Goal: Transaction & Acquisition: Subscribe to service/newsletter

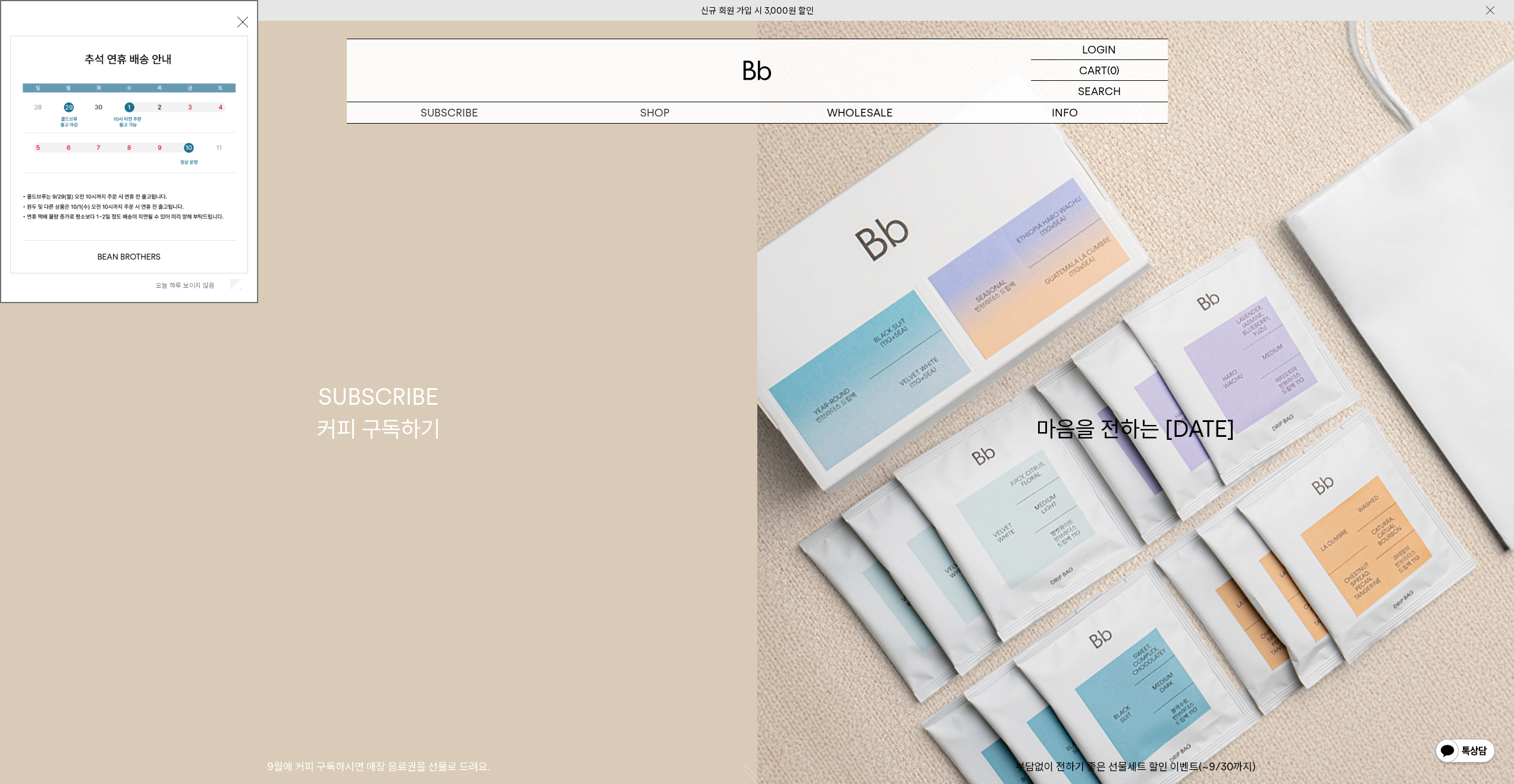
click at [654, 134] on link "SUBSCRIBE 커피 구독하기 9월에 커피 구독하시면 매장 음료권을 선물로 드려요." at bounding box center [378, 413] width 757 height 784
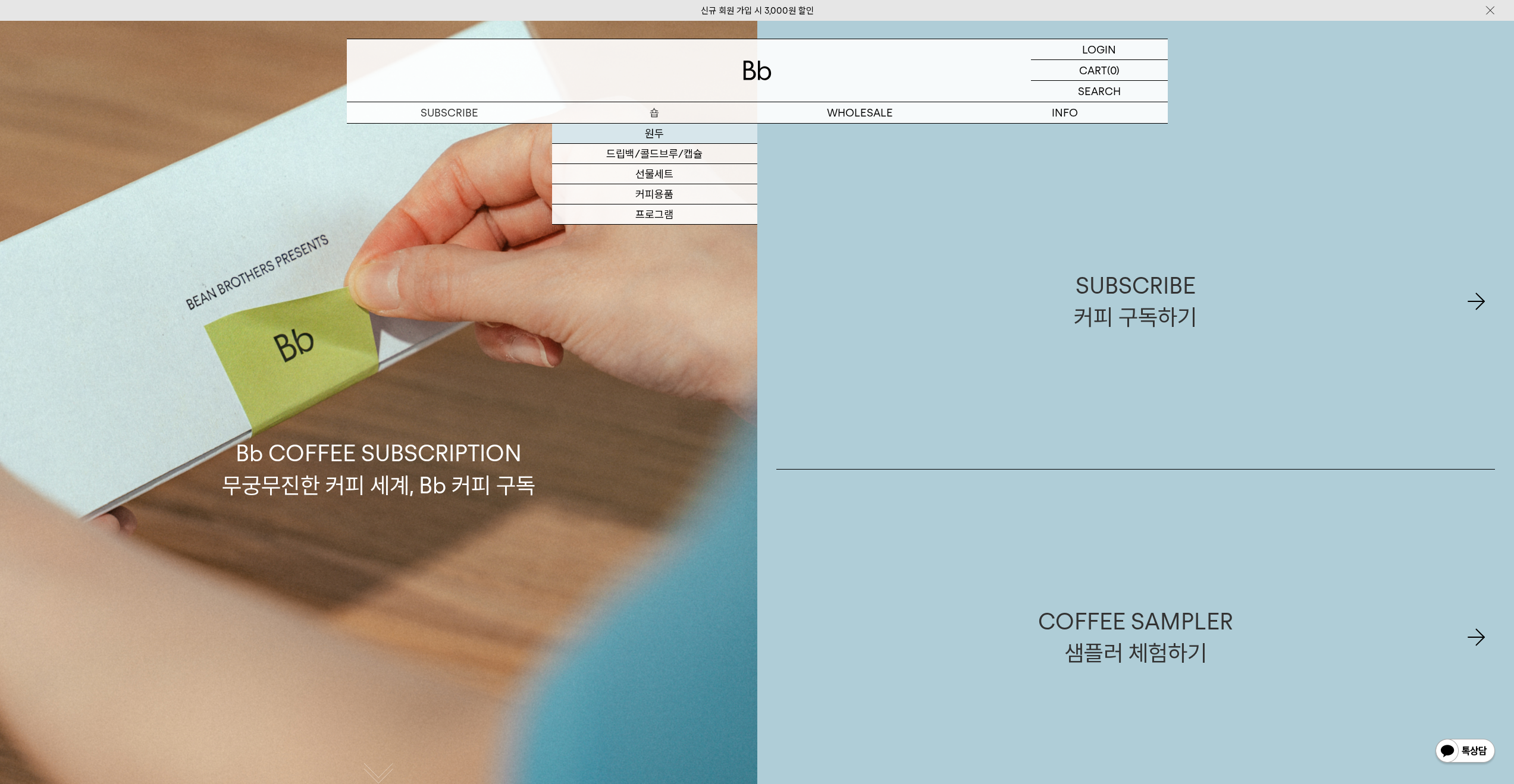
click at [653, 134] on link "원두" at bounding box center [655, 133] width 205 height 20
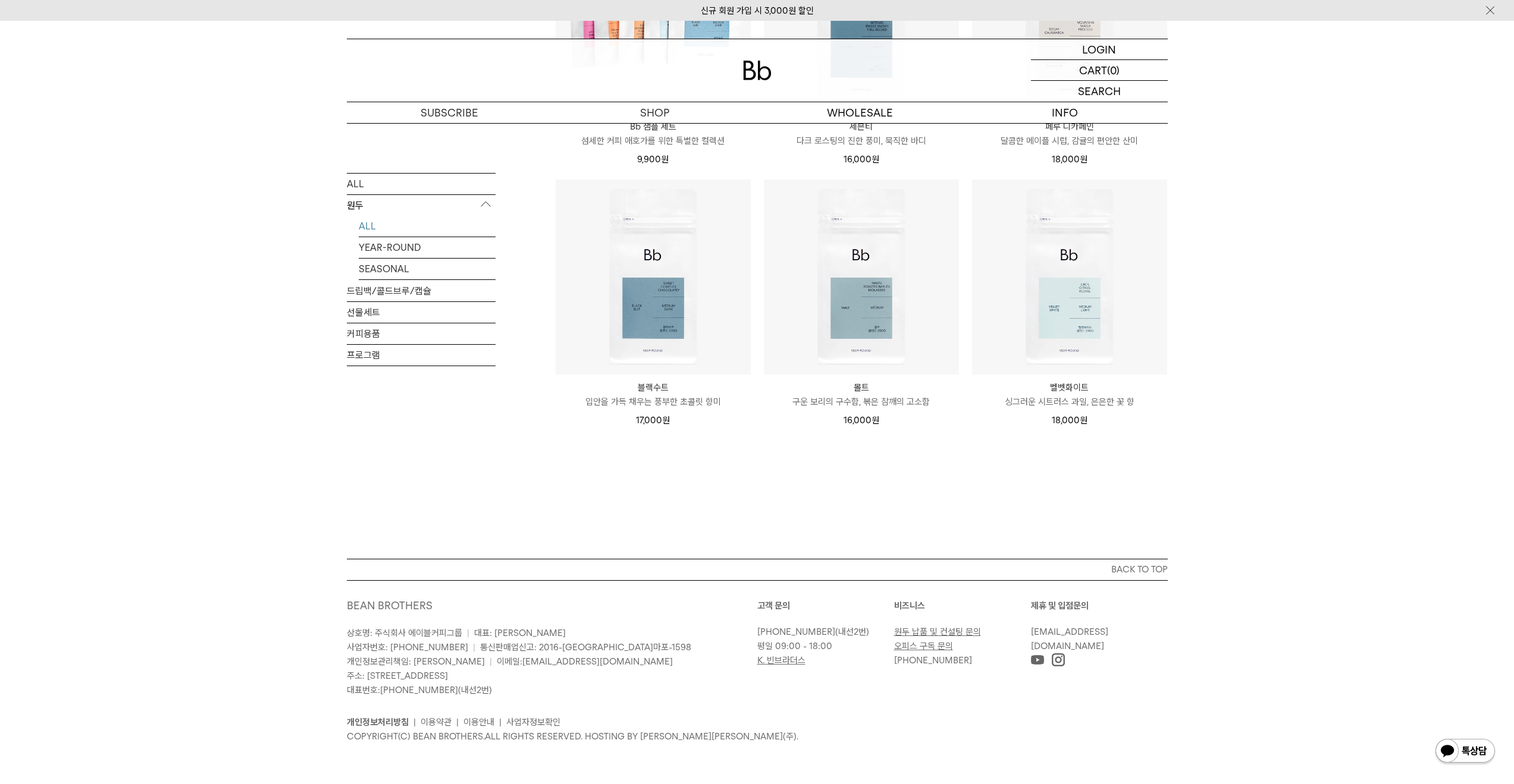
scroll to position [843, 0]
